Goal: Navigation & Orientation: Find specific page/section

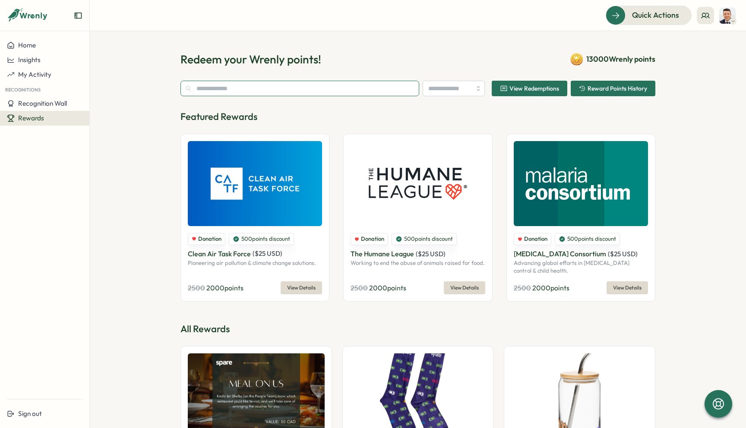
click at [226, 88] on input "text" at bounding box center [299, 89] width 239 height 16
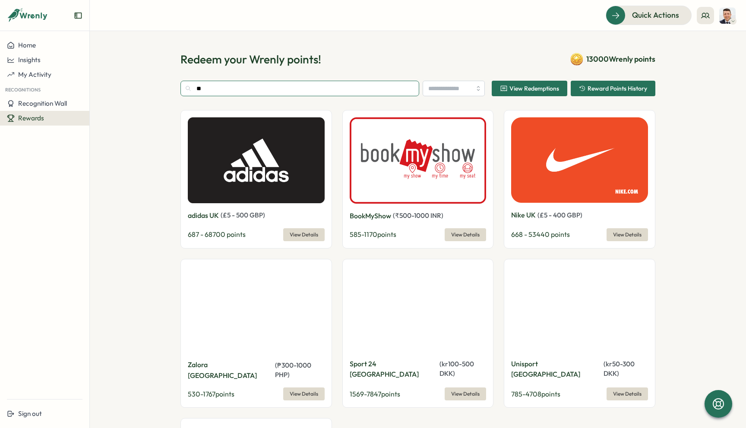
type input "*"
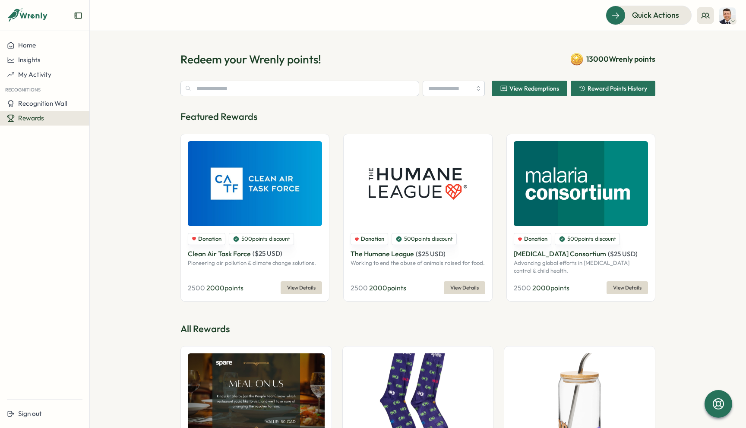
click at [724, 21] on img at bounding box center [727, 15] width 16 height 16
click at [697, 105] on section "Redeem your Wrenly points! 13000 Wrenly points View Redemptions Reward Points H…" at bounding box center [418, 229] width 656 height 397
click at [87, 106] on button "Recognition Wall" at bounding box center [44, 103] width 89 height 15
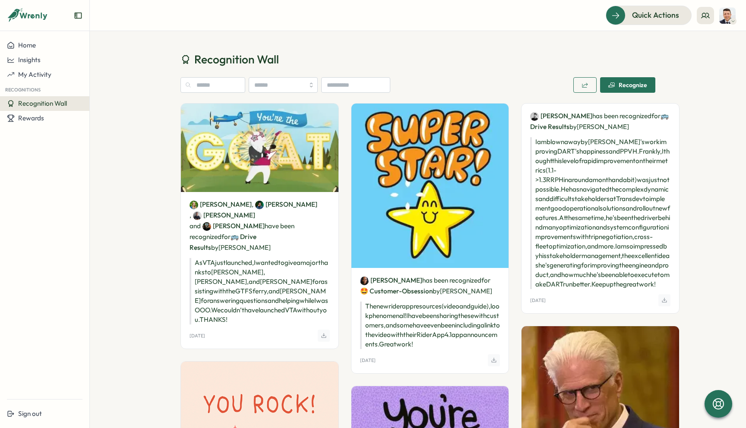
click at [613, 84] on icon "button" at bounding box center [611, 85] width 7 height 7
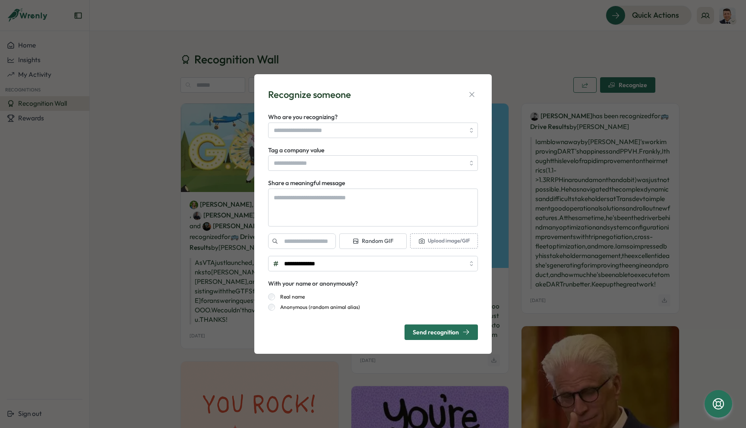
type textarea "*"
click at [473, 92] on icon "button" at bounding box center [471, 94] width 9 height 9
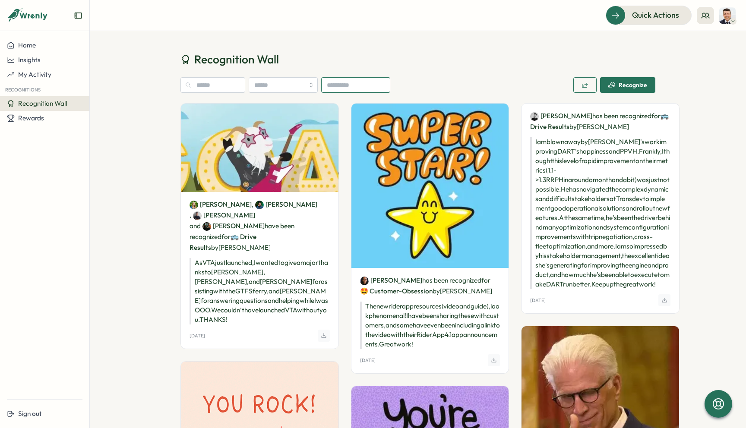
click at [359, 82] on input at bounding box center [355, 85] width 69 height 16
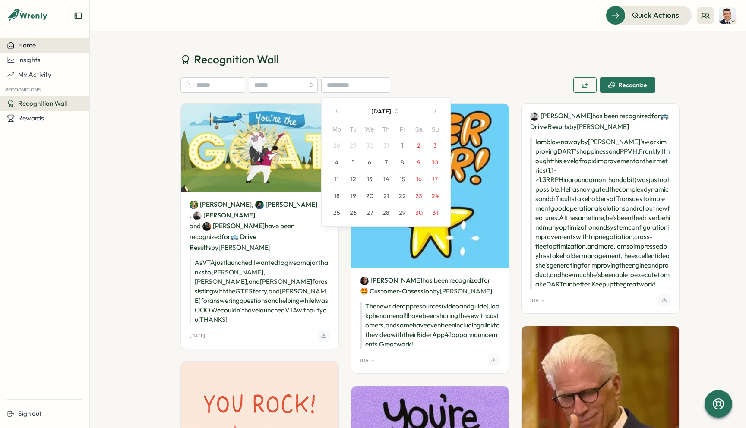
click at [30, 47] on span "Home" at bounding box center [27, 45] width 18 height 8
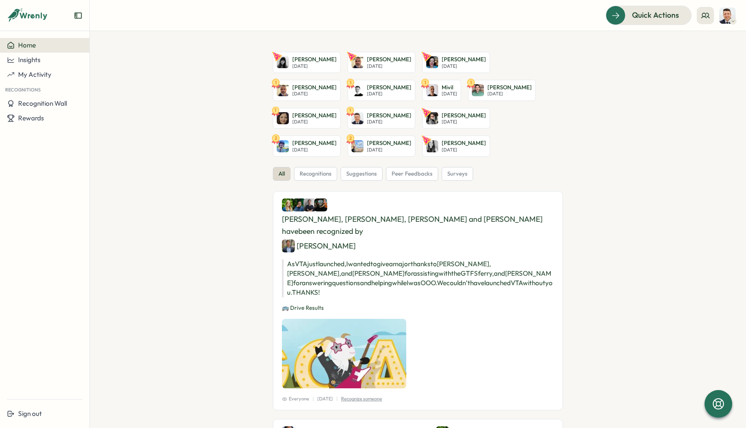
click at [727, 19] on img at bounding box center [727, 15] width 16 height 16
click at [655, 62] on section "[PERSON_NAME] [DATE] [PERSON_NAME] [DATE] [PERSON_NAME] [DATE] 1 [PERSON_NAME] …" at bounding box center [418, 229] width 656 height 397
click at [61, 117] on div "Rewards" at bounding box center [45, 118] width 76 height 8
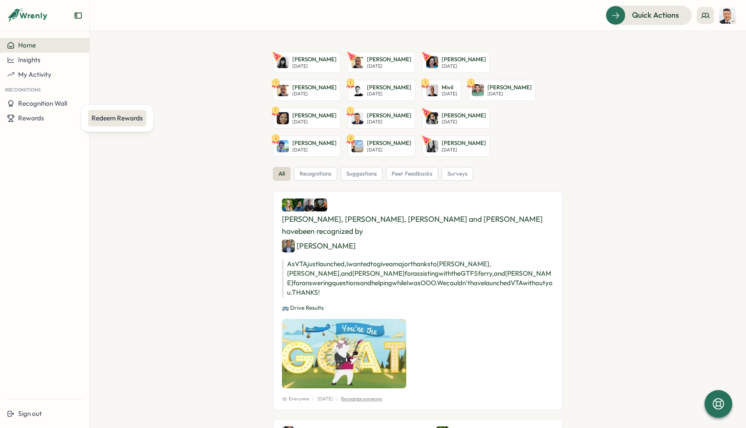
click at [96, 120] on div "Redeem Rewards" at bounding box center [116, 117] width 51 height 9
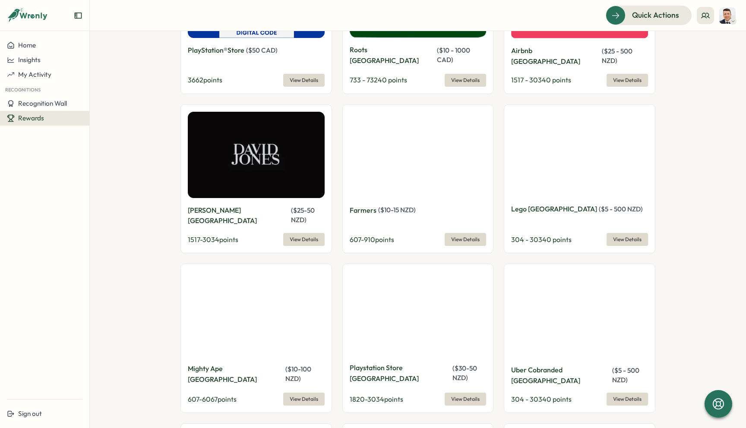
scroll to position [5208, 0]
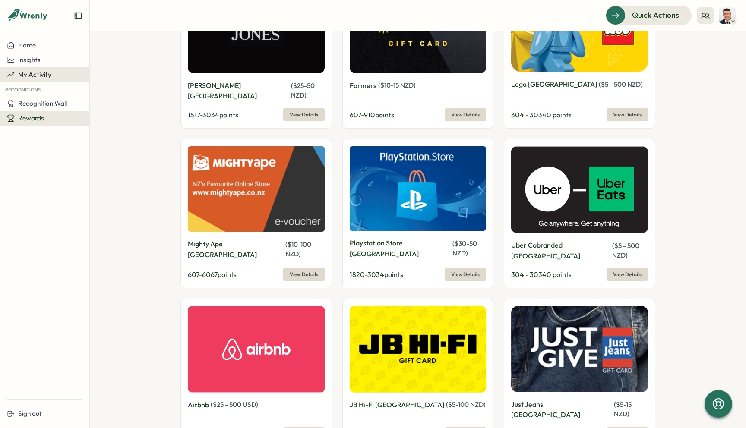
click at [38, 69] on button "My Activity" at bounding box center [44, 74] width 89 height 15
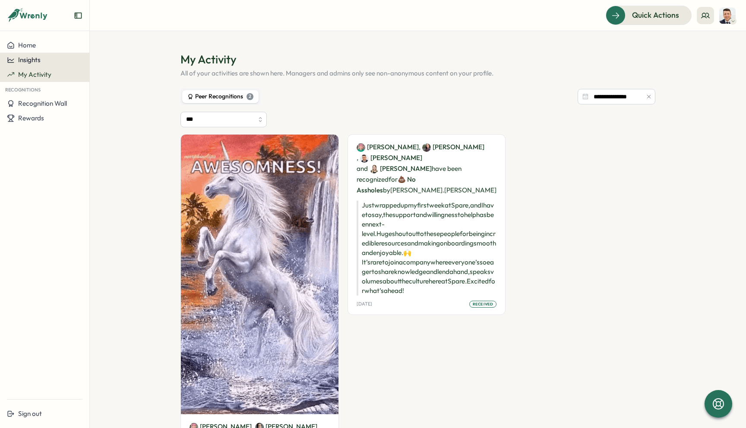
click at [35, 61] on span "Insights" at bounding box center [29, 60] width 22 height 8
click at [32, 61] on span "Insights" at bounding box center [29, 60] width 22 height 8
click at [31, 47] on span "Home" at bounding box center [27, 45] width 18 height 8
